Goal: Task Accomplishment & Management: Manage account settings

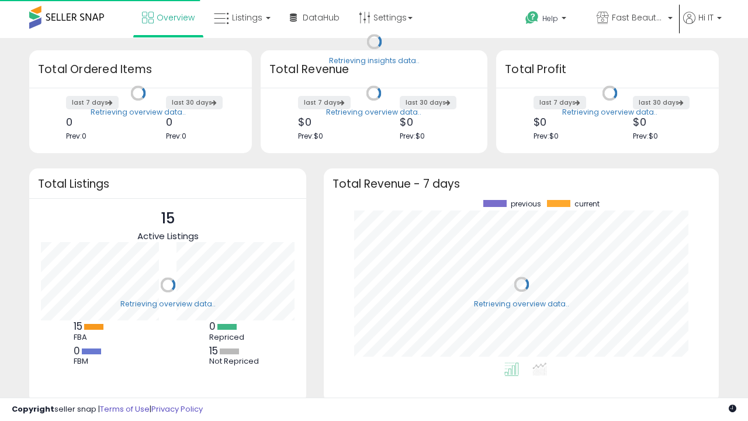
scroll to position [162, 372]
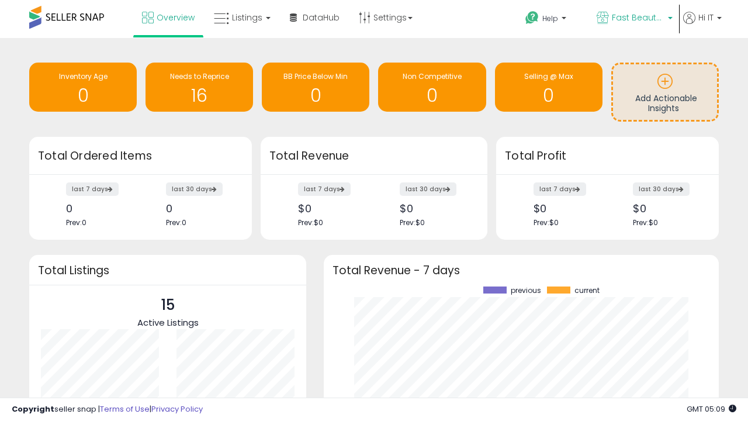
click at [633, 19] on span "Fast Beauty ([GEOGRAPHIC_DATA])" at bounding box center [638, 18] width 53 height 12
click at [0, 0] on span "You are Beautiful (IT)" at bounding box center [0, 0] width 0 height 0
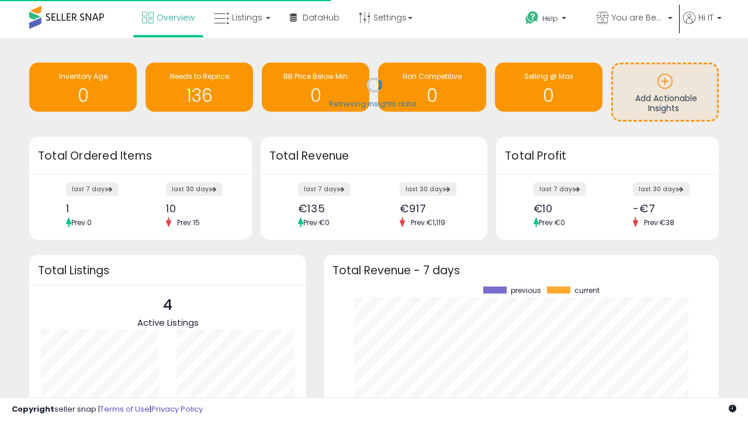
scroll to position [162, 372]
click at [241, 18] on span "Listings" at bounding box center [247, 18] width 30 height 12
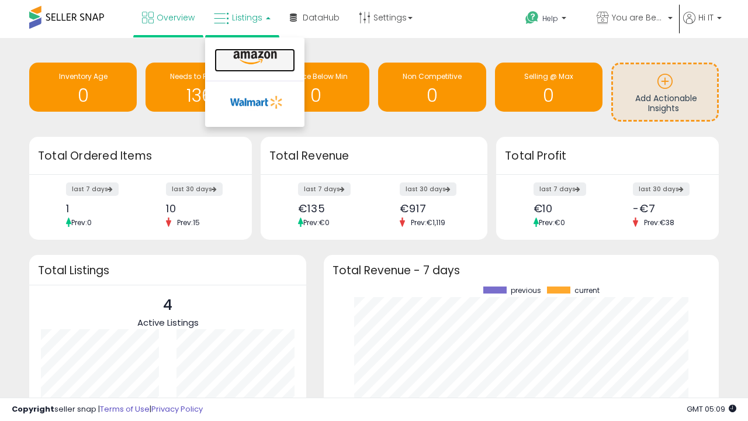
click at [254, 58] on icon at bounding box center [255, 57] width 51 height 15
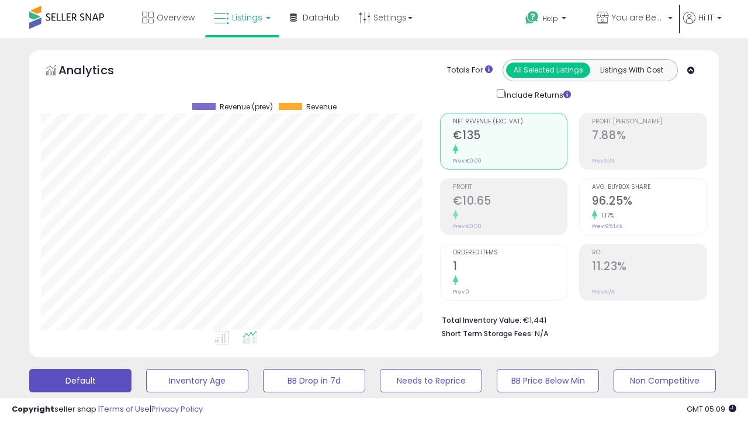
scroll to position [240, 398]
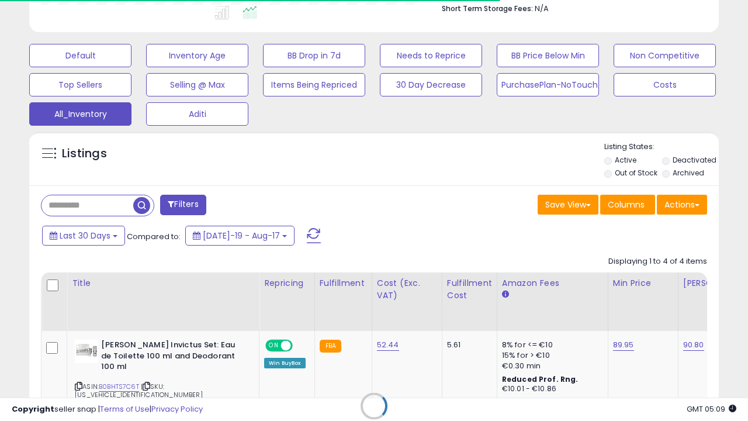
scroll to position [0, 9]
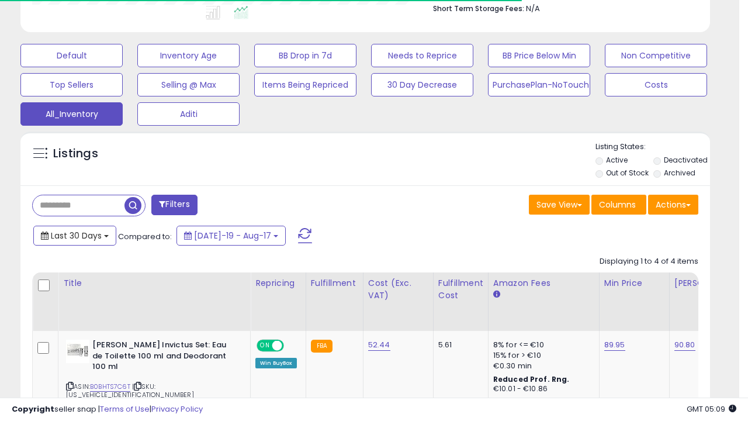
click at [74, 234] on span "Last 30 Days" at bounding box center [76, 236] width 51 height 12
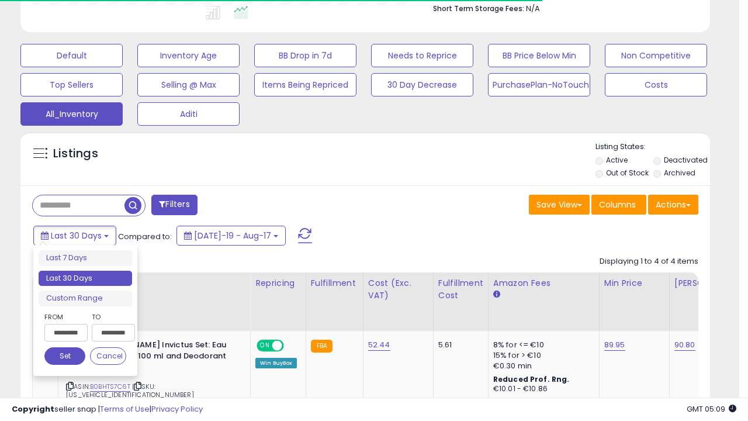
click at [85, 278] on li "Last 30 Days" at bounding box center [85, 278] width 93 height 16
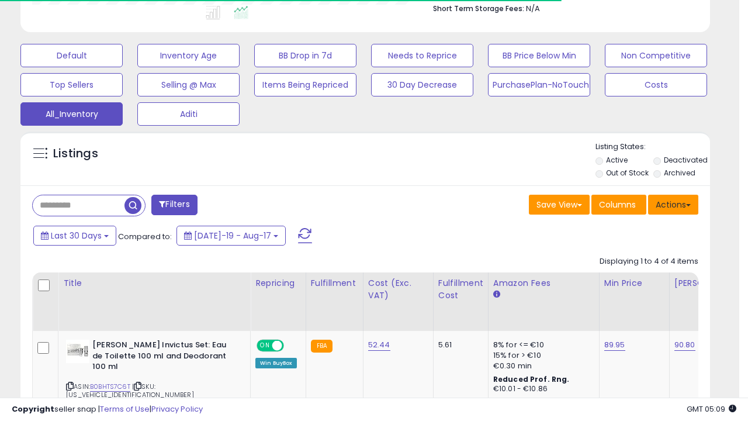
click at [673, 203] on button "Actions" at bounding box center [673, 205] width 50 height 20
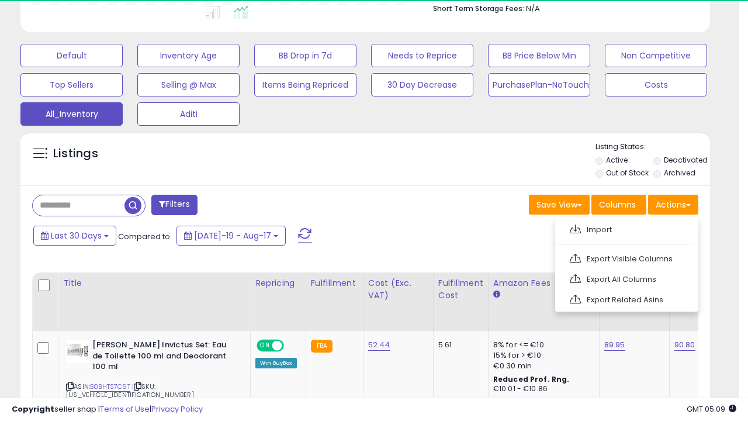
click at [625, 277] on link "Export All Columns" at bounding box center [625, 279] width 128 height 18
